Goal: Find contact information: Find contact information

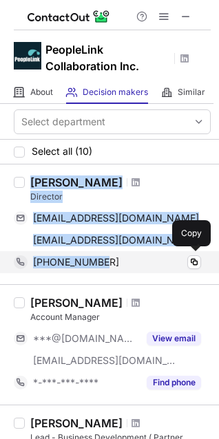
drag, startPoint x: 31, startPoint y: 178, endPoint x: 111, endPoint y: 270, distance: 121.5
click at [111, 270] on div "Peter Hurley Director petehurley33@gmail.com Send email Copy phurley@stampedegl…" at bounding box center [118, 225] width 186 height 98
copy div "Peter Hurley Director petehurley33@gmail.com Send email Copy phurley@stampedegl…"
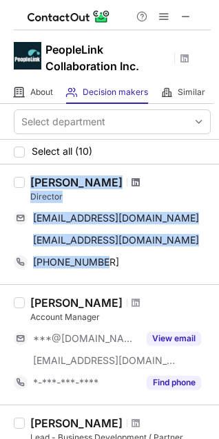
click at [132, 184] on span at bounding box center [136, 182] width 8 height 11
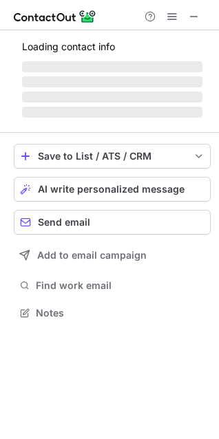
scroll to position [333, 219]
